Goal: Task Accomplishment & Management: Use online tool/utility

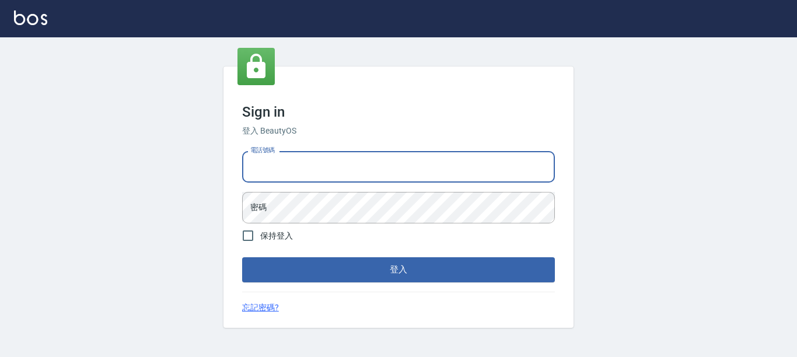
click at [362, 173] on input "電話號碼" at bounding box center [398, 167] width 313 height 32
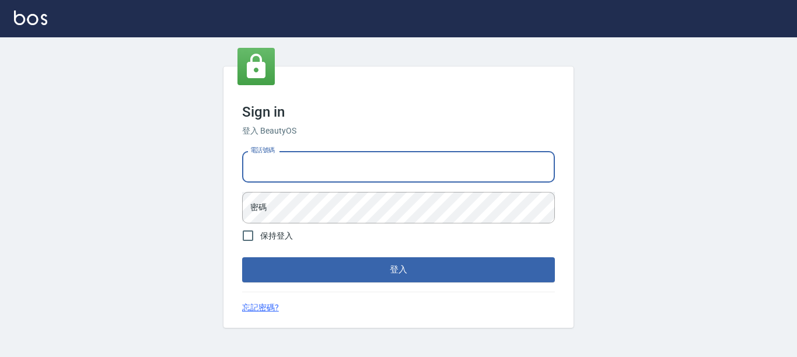
click at [362, 173] on input "電話號碼" at bounding box center [398, 167] width 313 height 32
drag, startPoint x: 362, startPoint y: 179, endPoint x: 317, endPoint y: 172, distance: 45.5
click at [317, 172] on input "電話號碼" at bounding box center [398, 167] width 313 height 32
click at [317, 170] on input "電話號碼" at bounding box center [398, 167] width 313 height 32
type input "7320483"
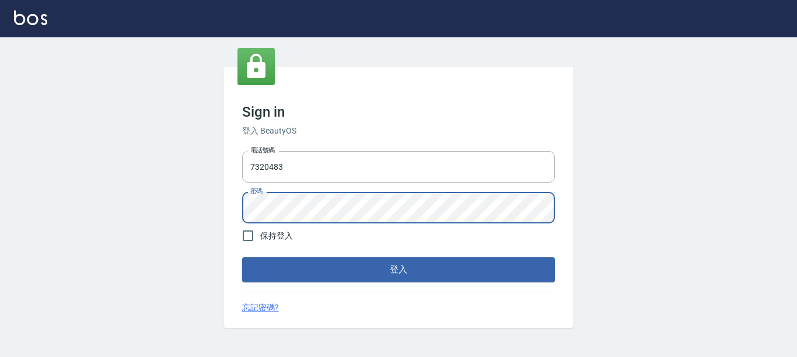
click at [242, 257] on button "登入" at bounding box center [398, 269] width 313 height 25
